Goal: Task Accomplishment & Management: Manage account settings

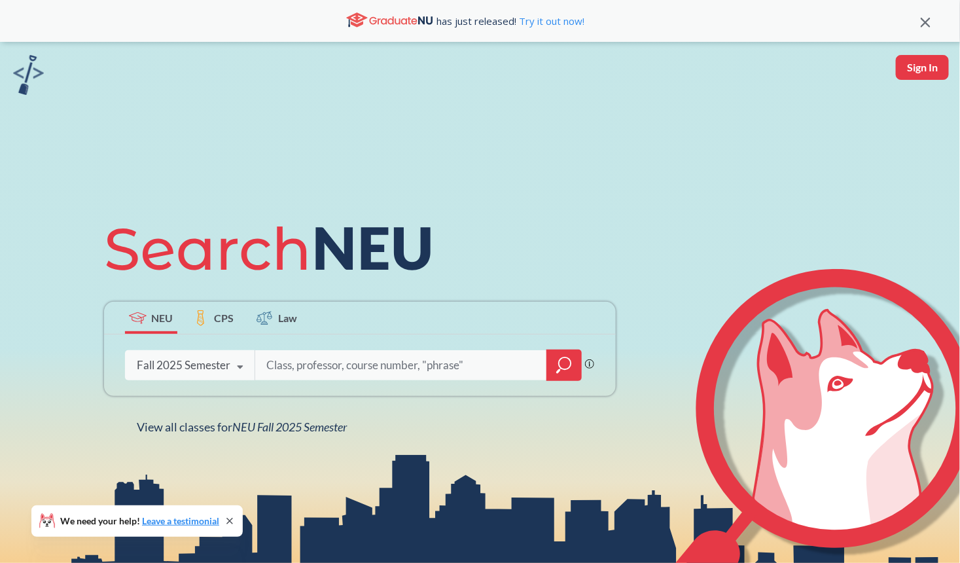
click at [936, 72] on button "Sign In" at bounding box center [922, 67] width 53 height 25
select select "US"
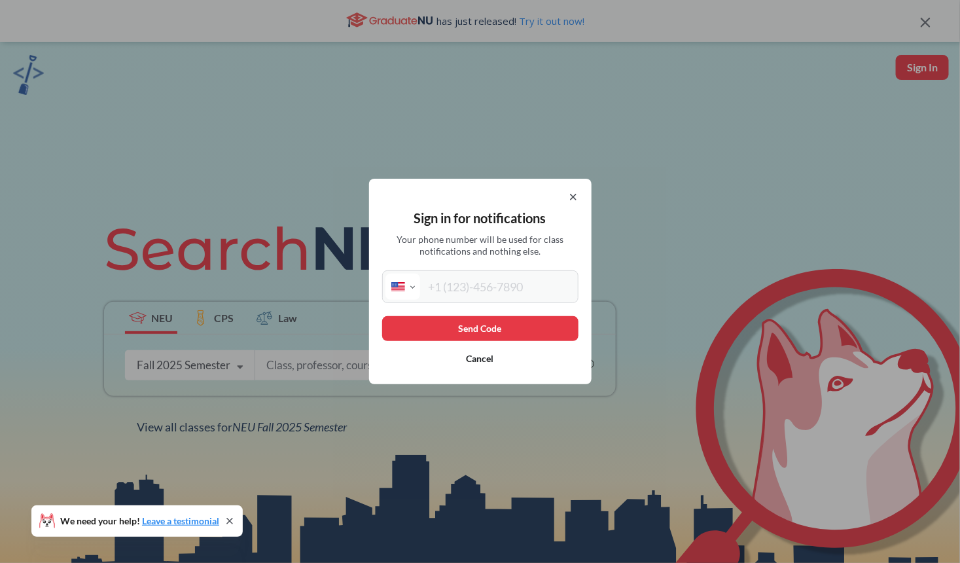
click at [506, 296] on input "tel" at bounding box center [497, 286] width 155 height 26
type input "[PHONE_NUMBER]"
click at [521, 328] on button "Send Code" at bounding box center [480, 328] width 196 height 25
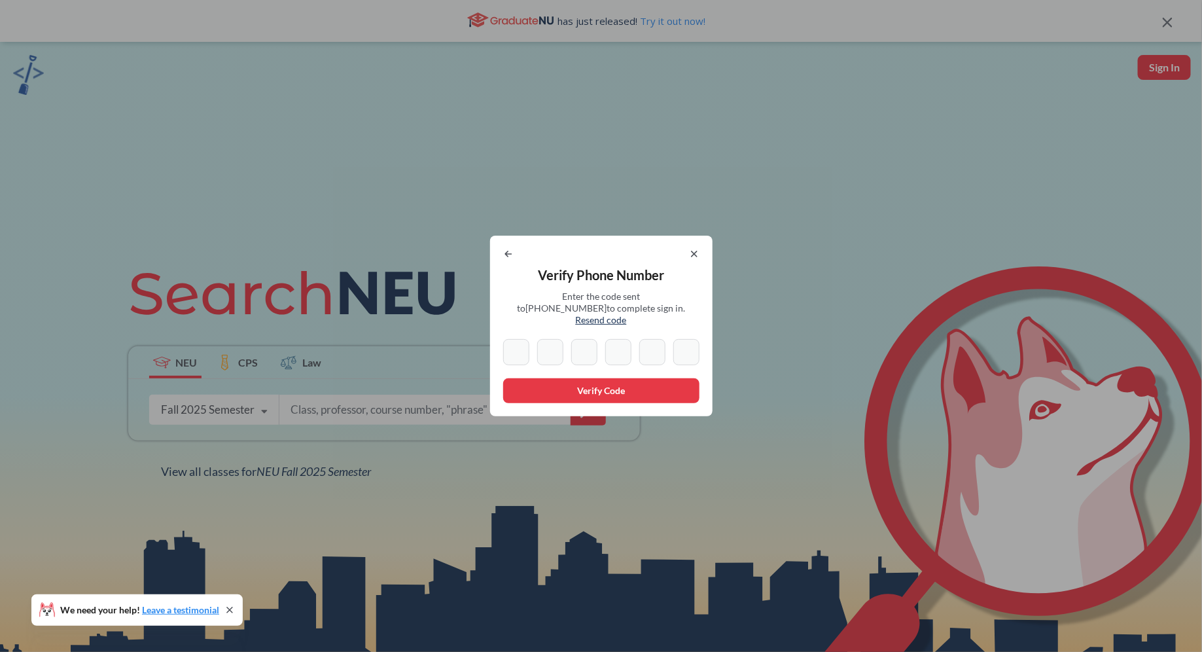
type input "1"
type input "4"
type input "9"
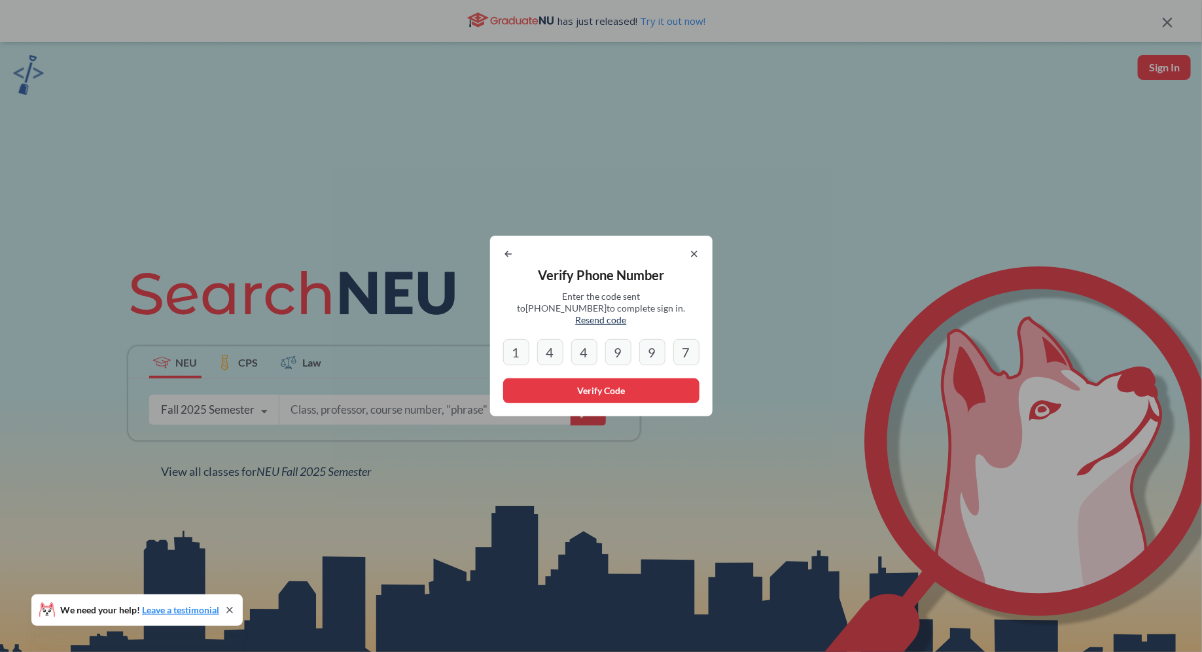
type input "7"
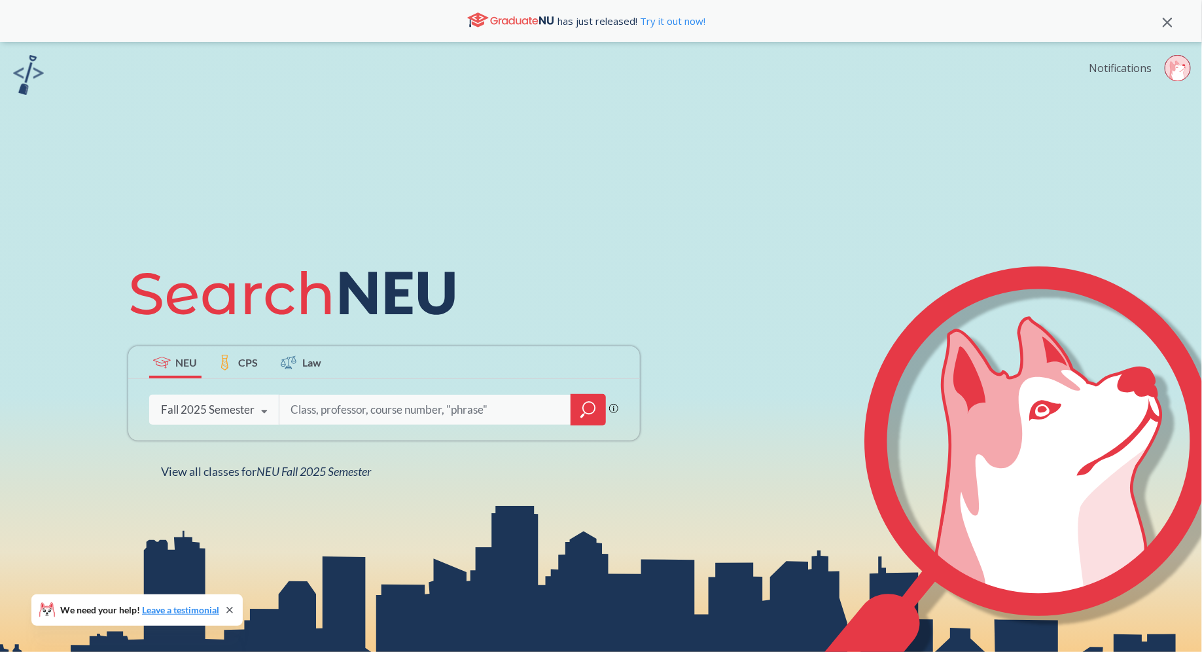
click at [959, 65] on link "Notifications" at bounding box center [1120, 68] width 63 height 14
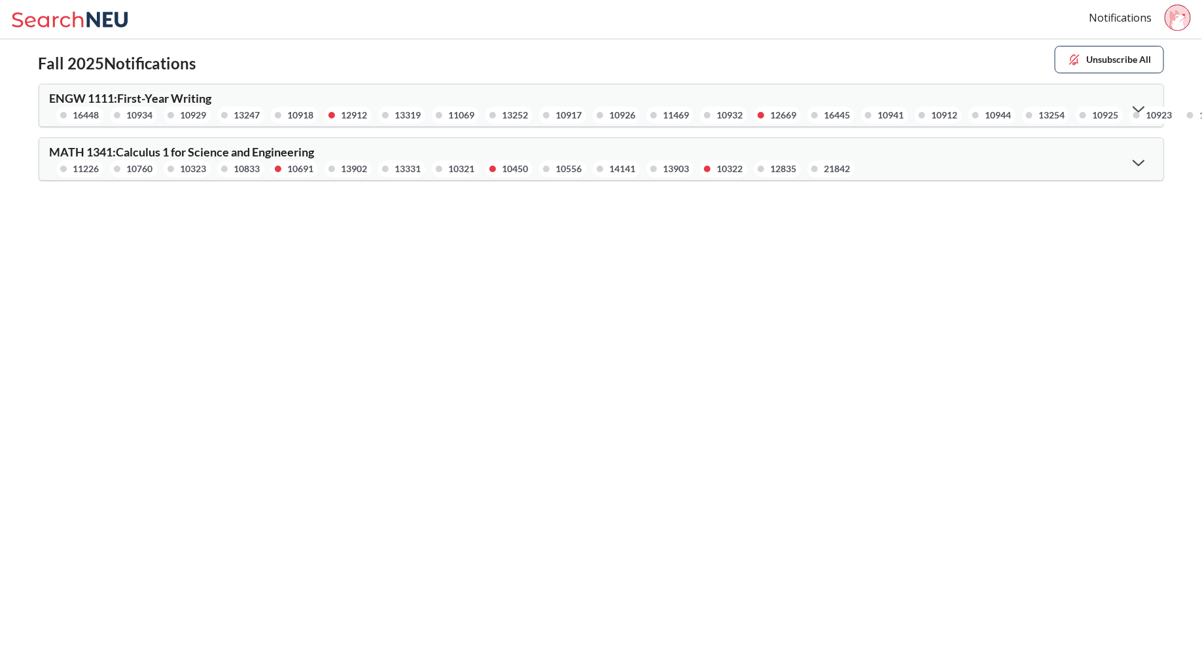
click at [959, 156] on div at bounding box center [1139, 162] width 28 height 27
